Goal: Task Accomplishment & Management: Manage account settings

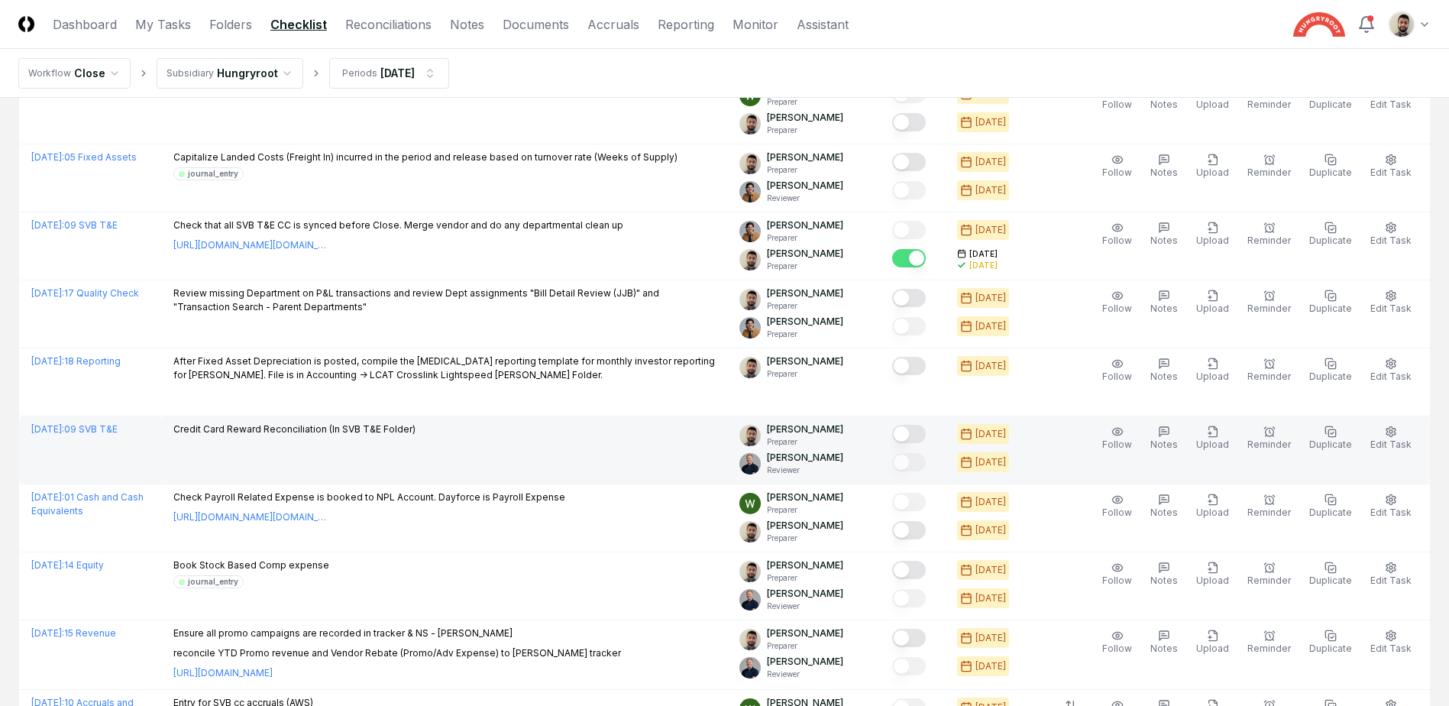
scroll to position [458, 0]
click at [926, 440] on div at bounding box center [909, 435] width 34 height 21
click at [926, 434] on button "Mark complete" at bounding box center [909, 434] width 34 height 18
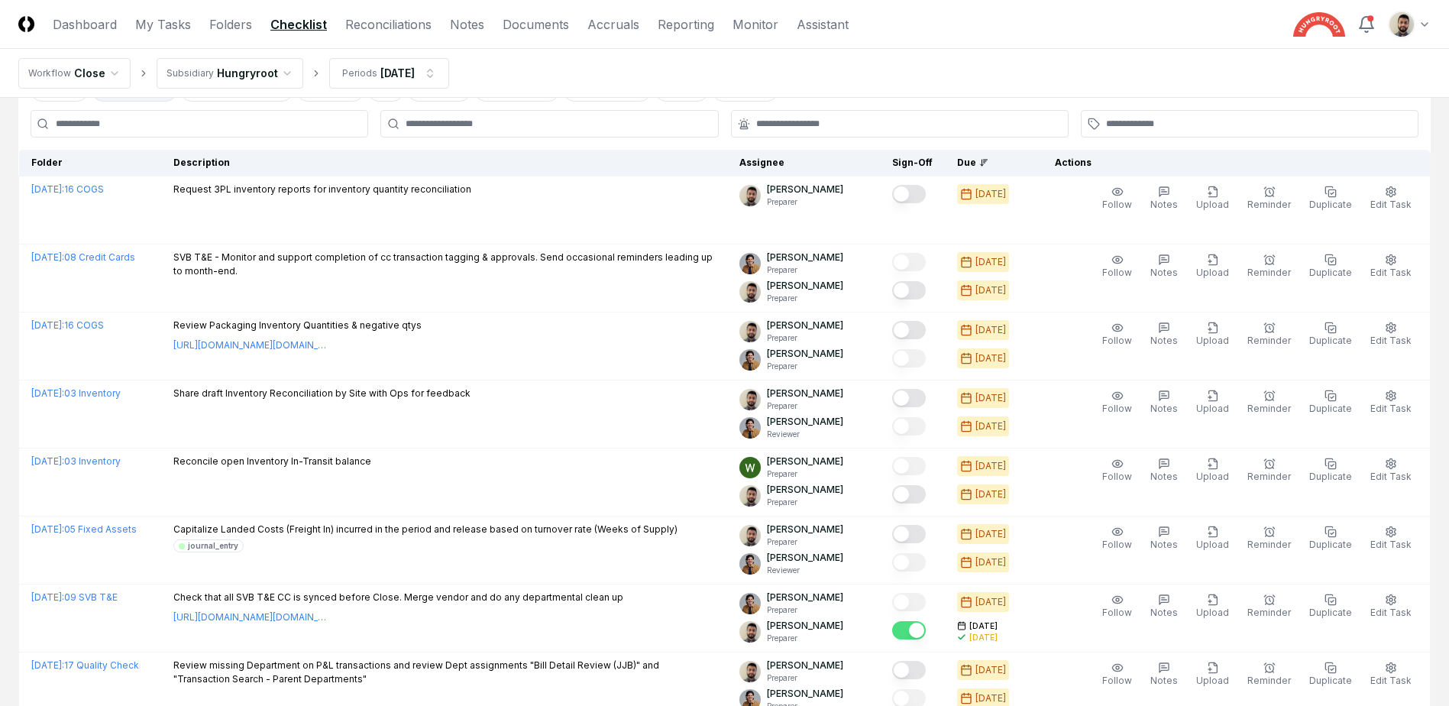
scroll to position [72, 0]
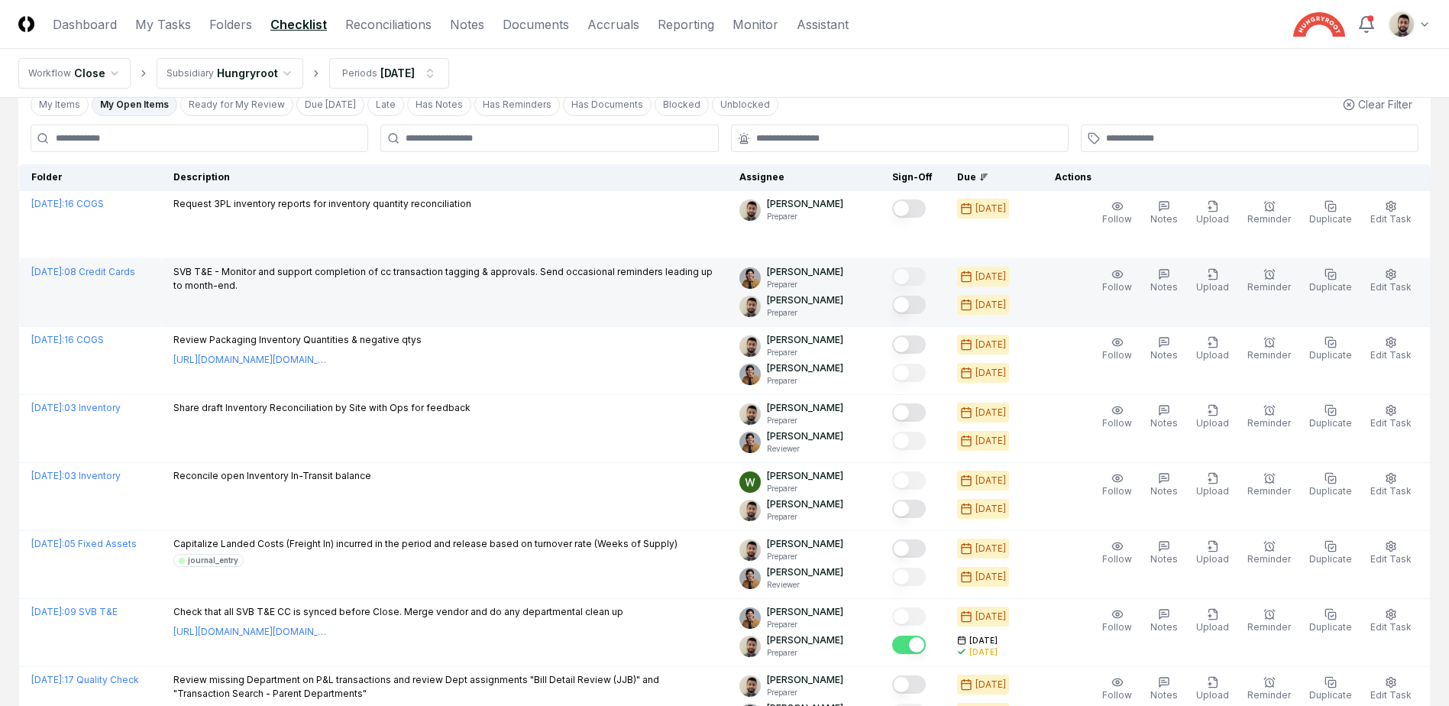
click at [926, 310] on button "Mark complete" at bounding box center [909, 305] width 34 height 18
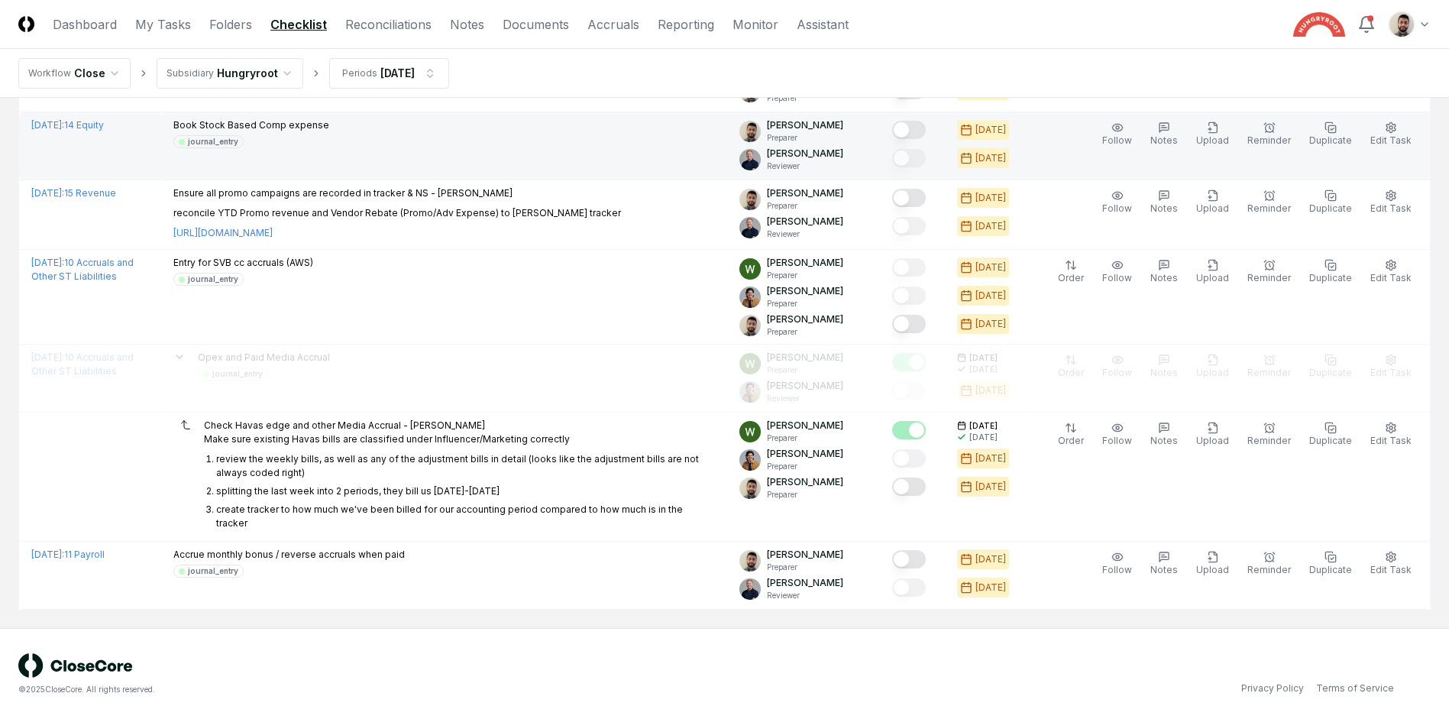
scroll to position [912, 0]
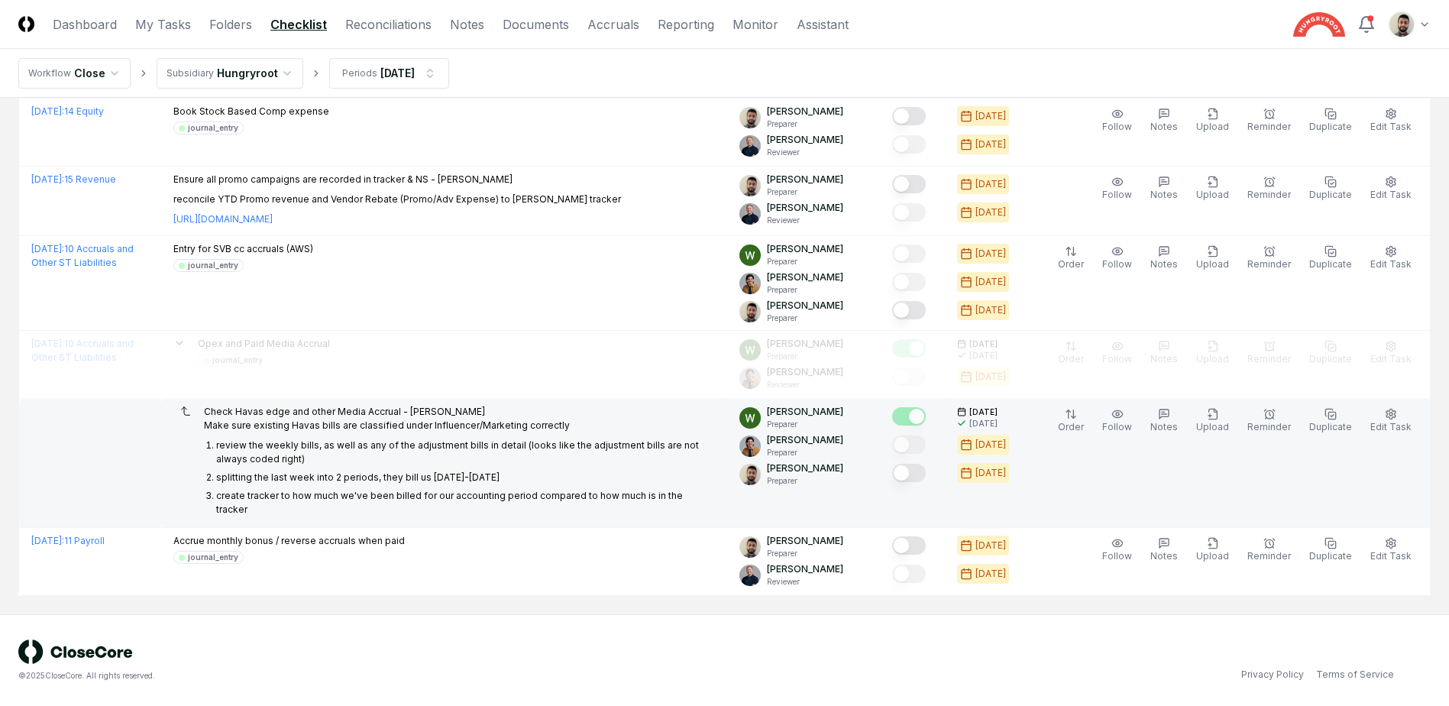
click at [926, 475] on button "Mark complete" at bounding box center [909, 473] width 34 height 18
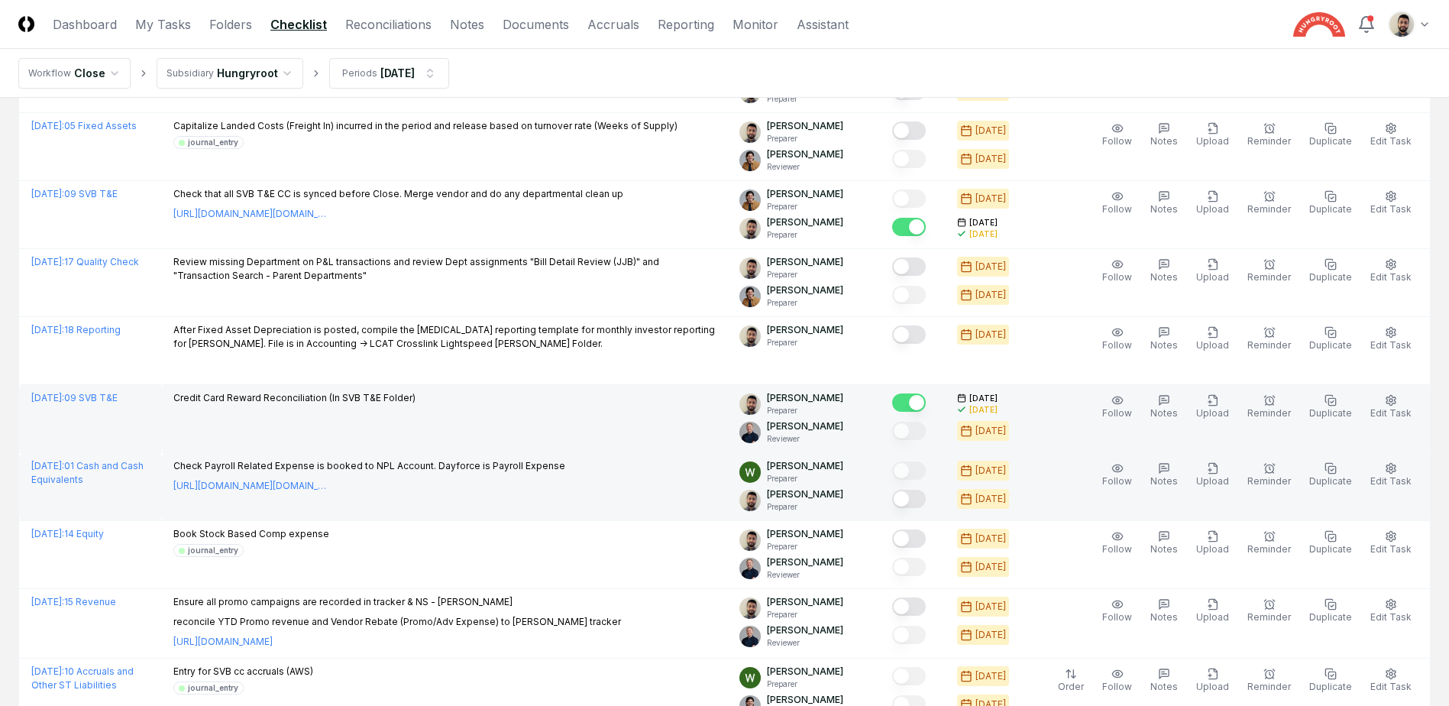
scroll to position [454, 0]
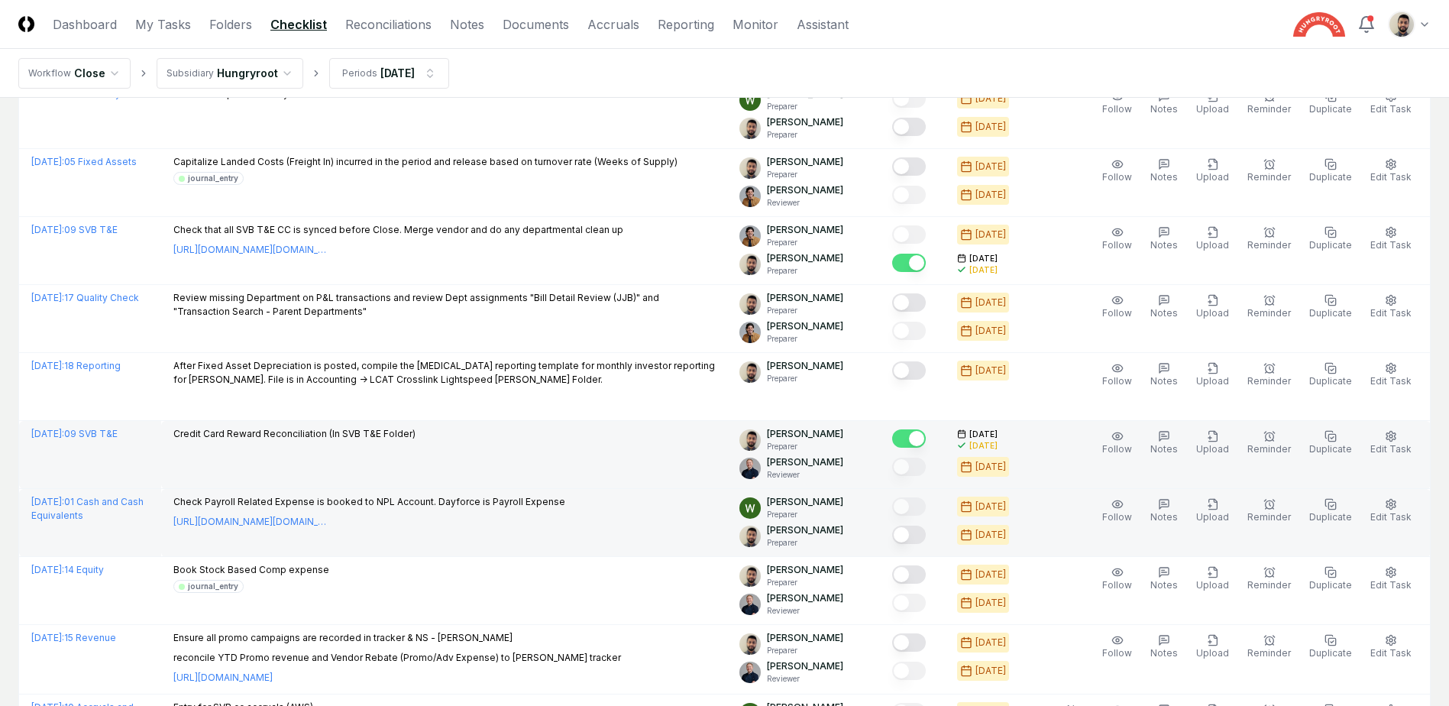
click at [926, 538] on button "Mark complete" at bounding box center [909, 534] width 34 height 18
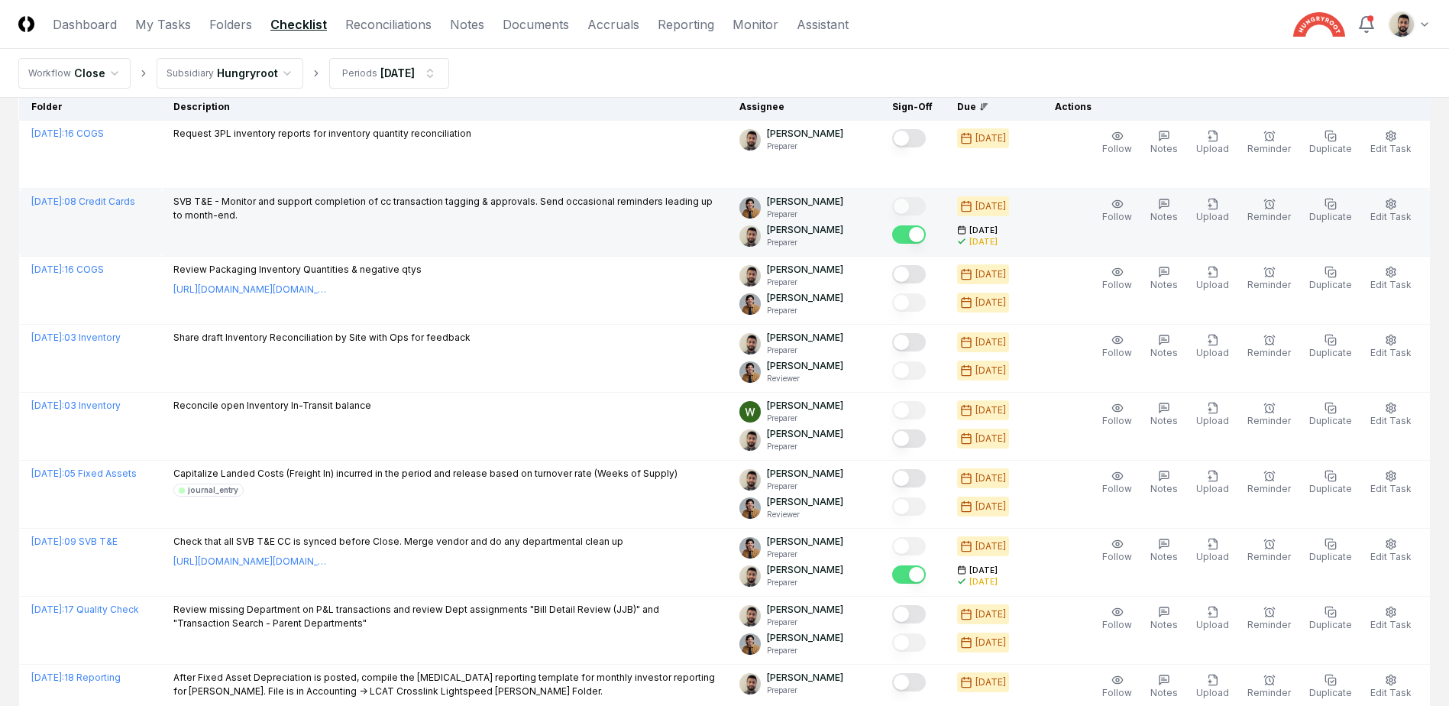
scroll to position [0, 0]
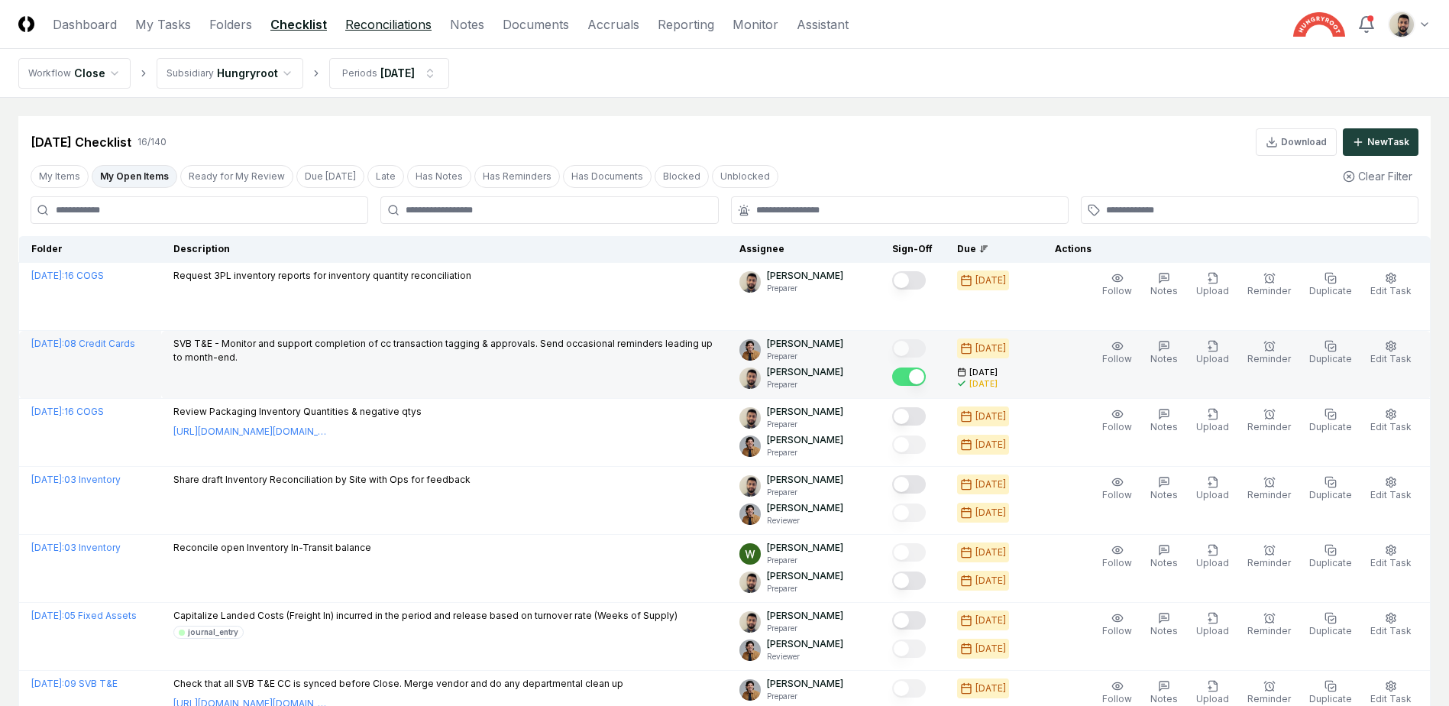
click at [356, 27] on link "Reconciliations" at bounding box center [388, 24] width 86 height 18
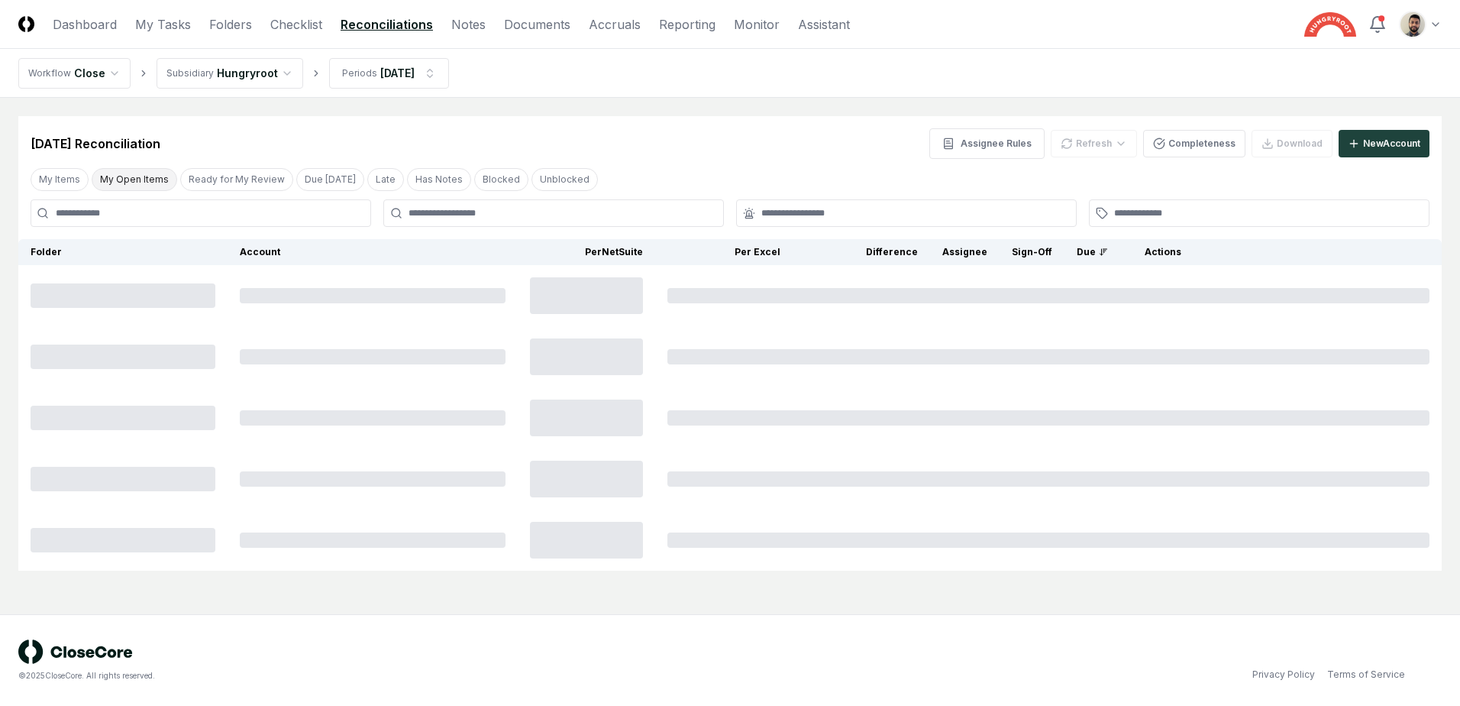
click at [135, 182] on button "My Open Items" at bounding box center [135, 179] width 86 height 23
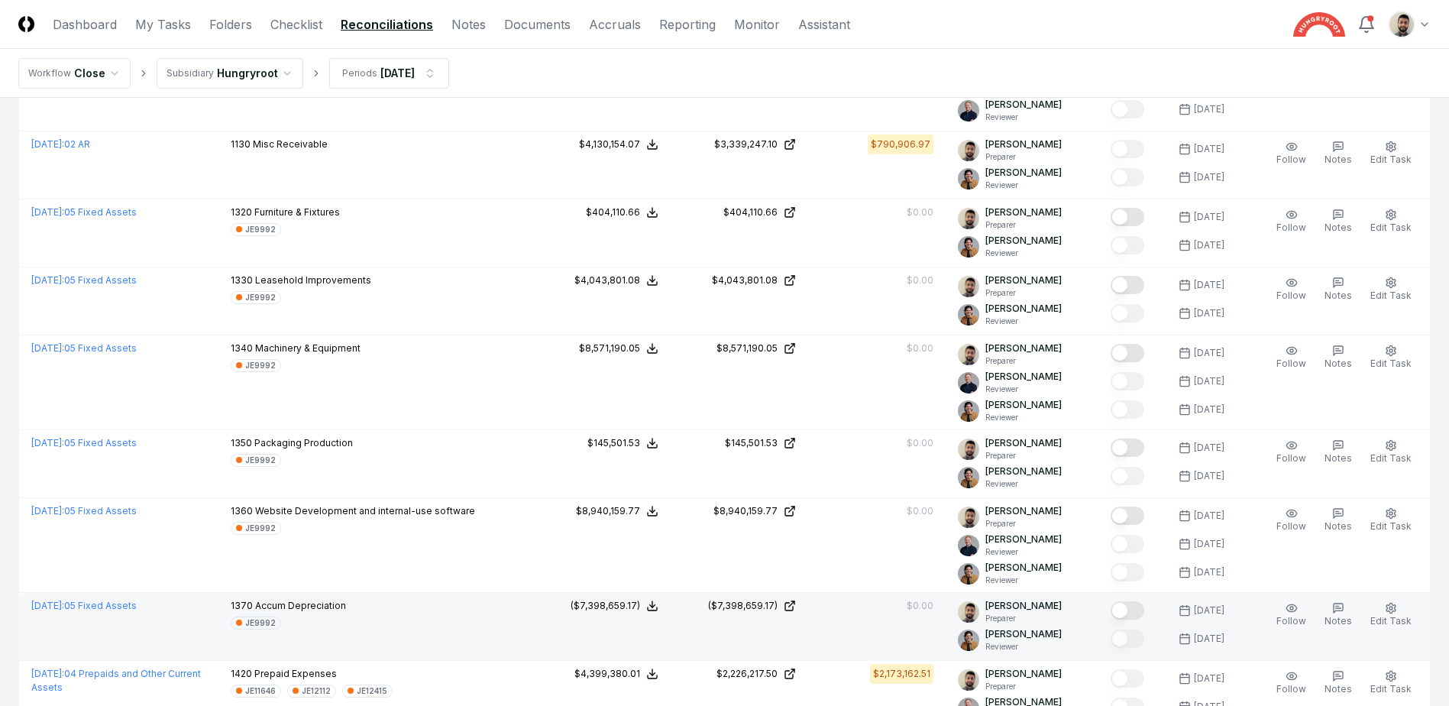
scroll to position [109, 0]
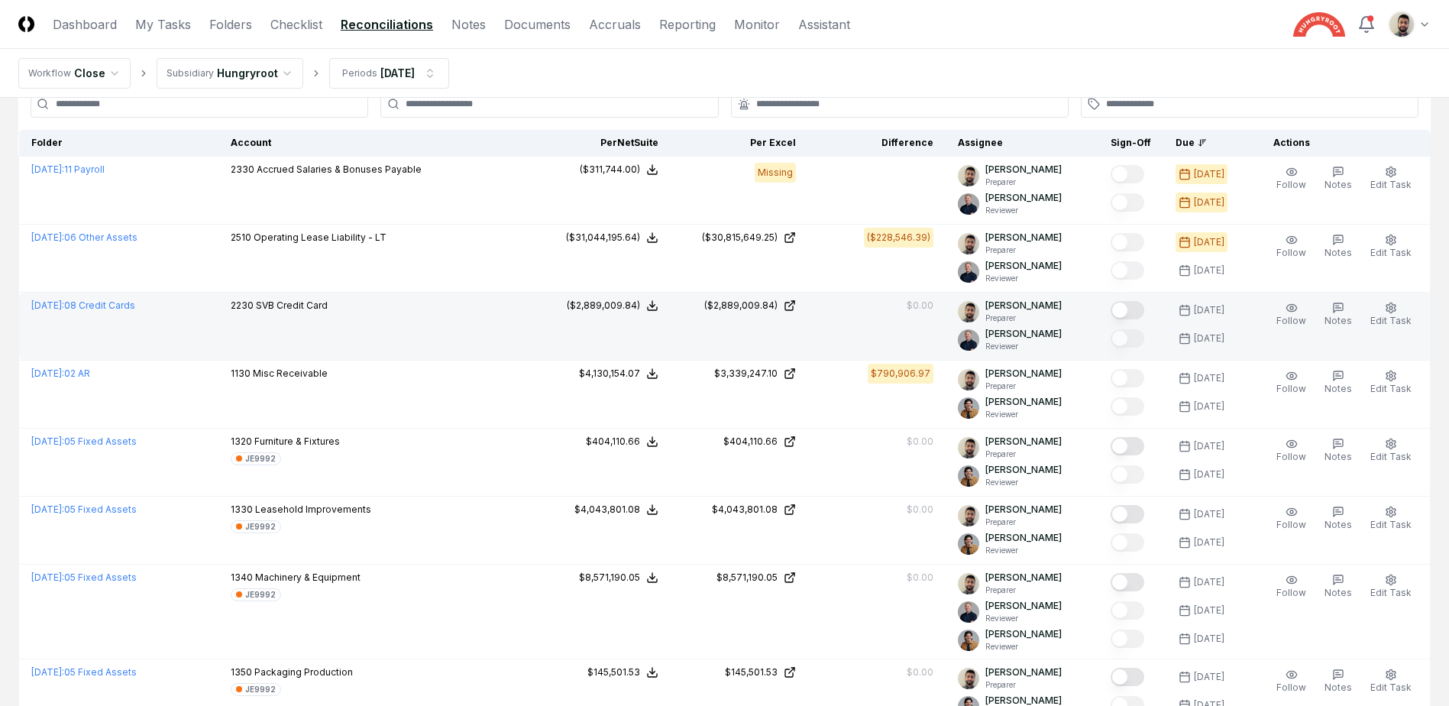
click at [1140, 311] on button "Mark complete" at bounding box center [1127, 310] width 34 height 18
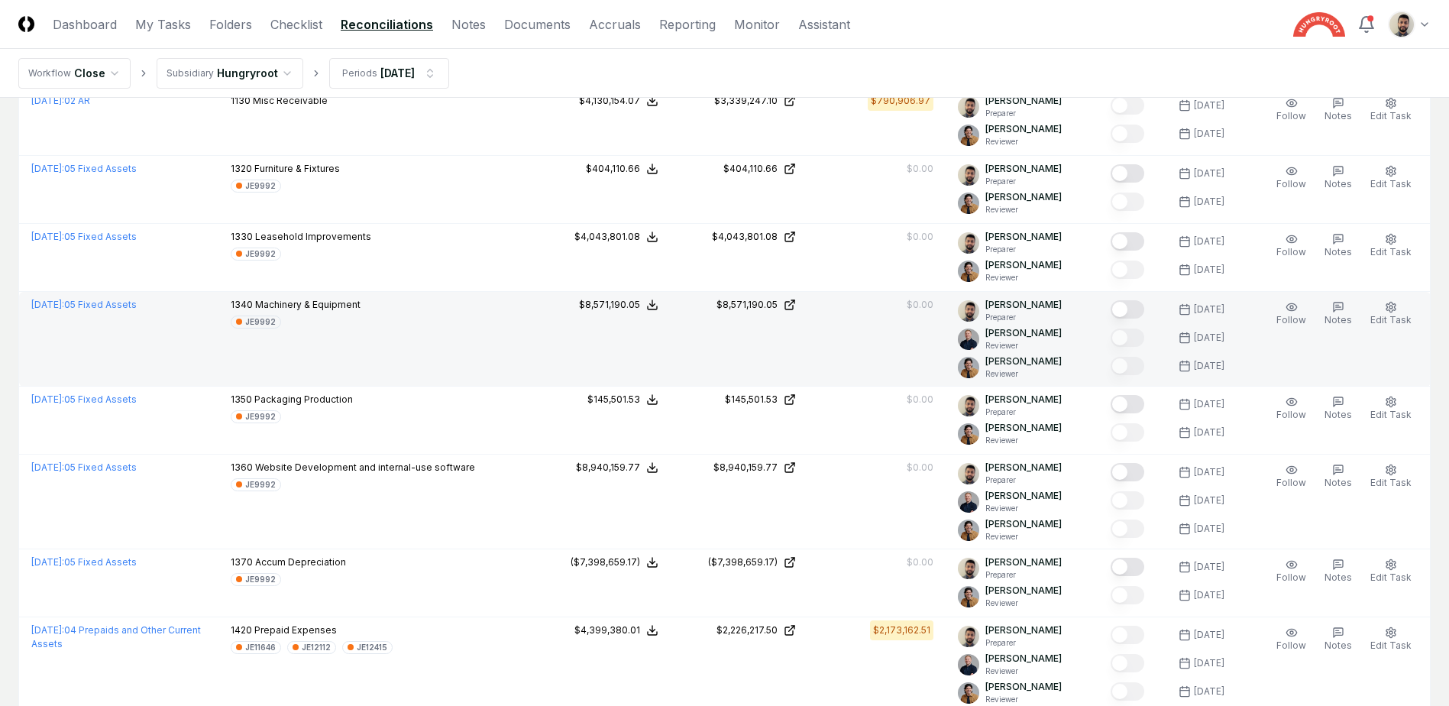
scroll to position [687, 0]
